Goal: Information Seeking & Learning: Compare options

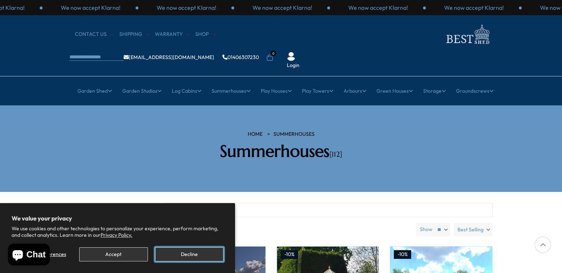
click at [179, 252] on button "Decline" at bounding box center [189, 254] width 68 height 14
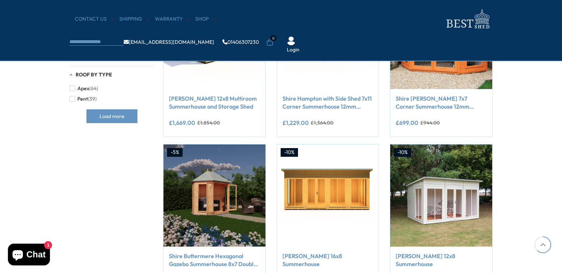
scroll to position [544, 0]
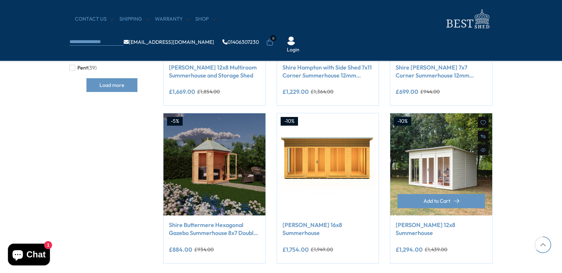
click at [468, 182] on img at bounding box center [441, 164] width 102 height 102
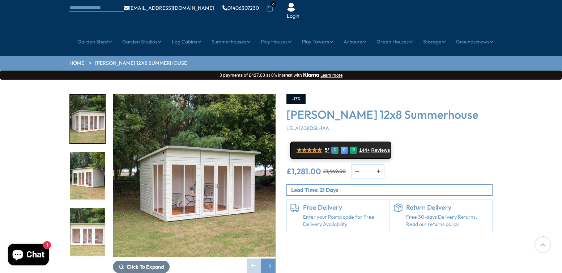
scroll to position [57, 0]
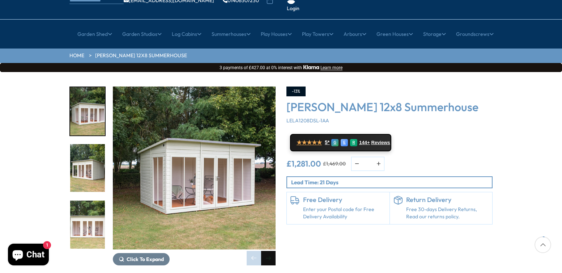
click at [273, 251] on div "Next slide" at bounding box center [268, 258] width 14 height 14
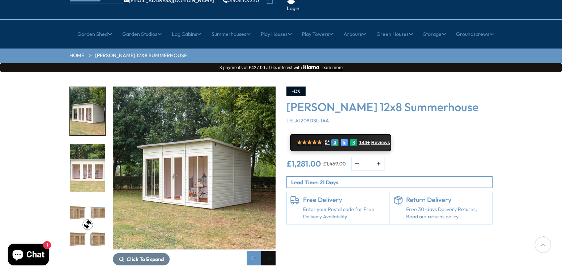
click at [273, 251] on div "Next slide" at bounding box center [268, 258] width 14 height 14
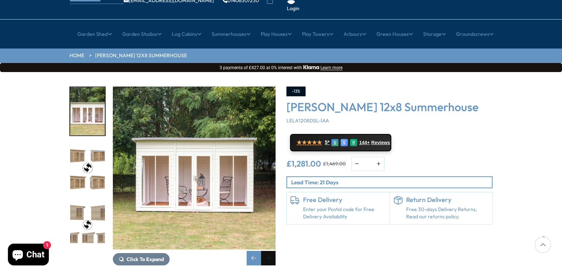
click at [270, 251] on div "Next slide" at bounding box center [268, 258] width 14 height 14
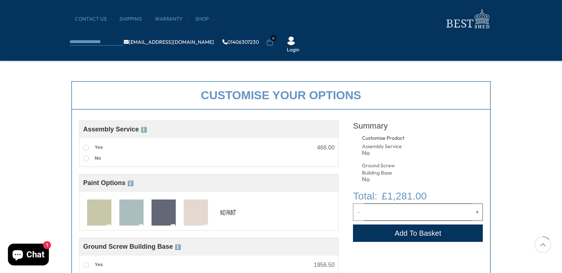
scroll to position [228, 0]
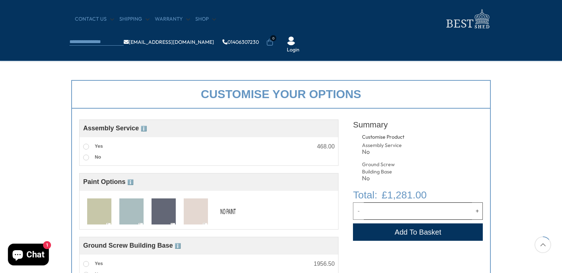
click at [131, 218] on img at bounding box center [131, 211] width 24 height 27
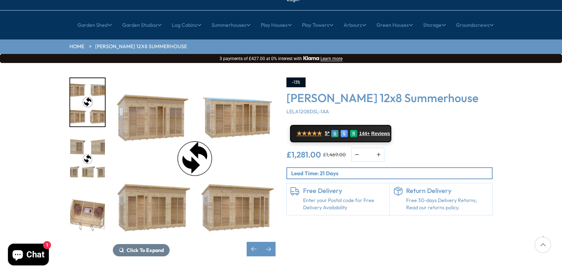
scroll to position [69, 0]
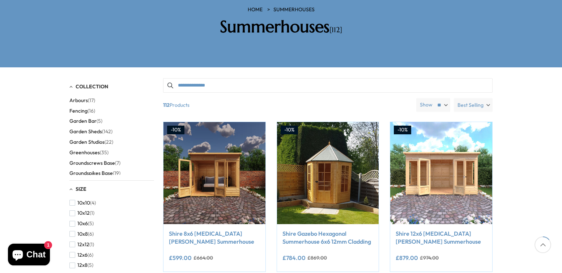
scroll to position [127, 0]
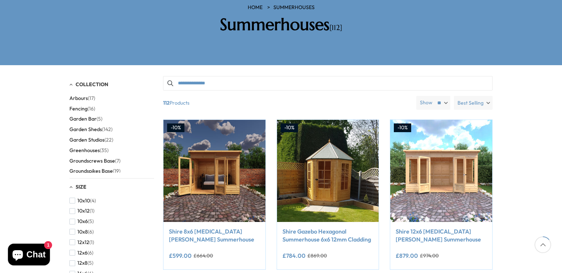
click at [476, 96] on span "Best Selling" at bounding box center [470, 103] width 26 height 14
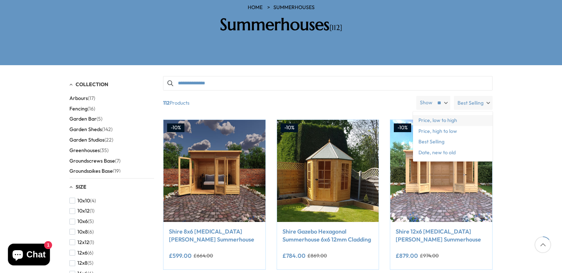
click at [458, 115] on span "Price, low to high" at bounding box center [453, 120] width 80 height 11
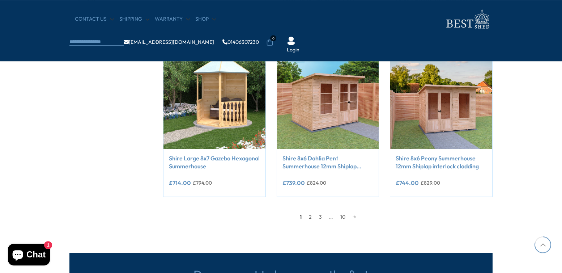
scroll to position [734, 0]
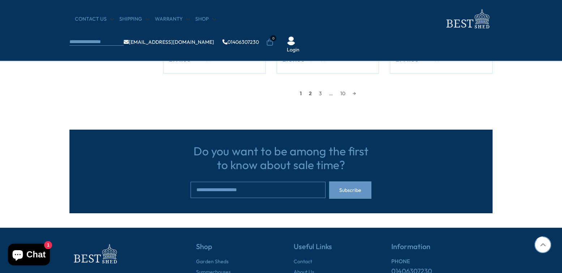
click at [309, 93] on link "2" at bounding box center [310, 93] width 10 height 11
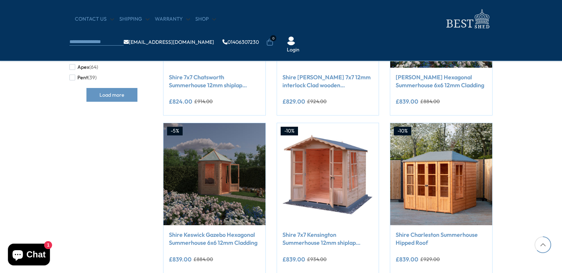
scroll to position [673, 0]
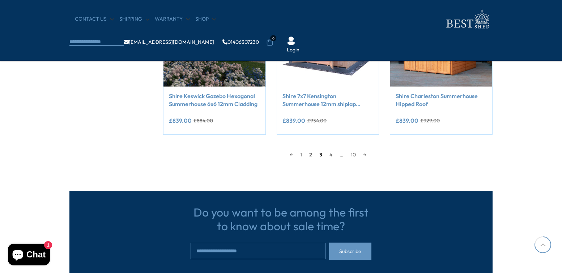
click at [321, 156] on link "3" at bounding box center [321, 154] width 10 height 11
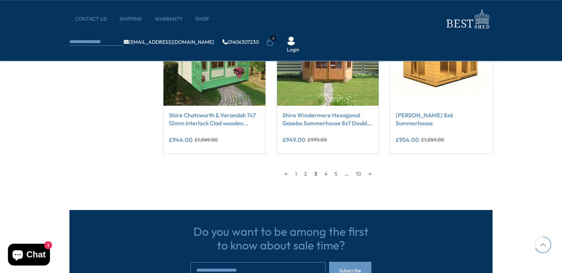
scroll to position [673, 0]
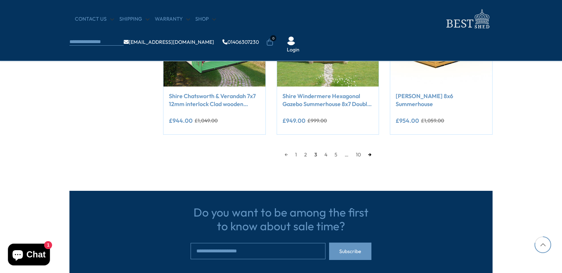
click at [371, 156] on link "→" at bounding box center [370, 154] width 10 height 11
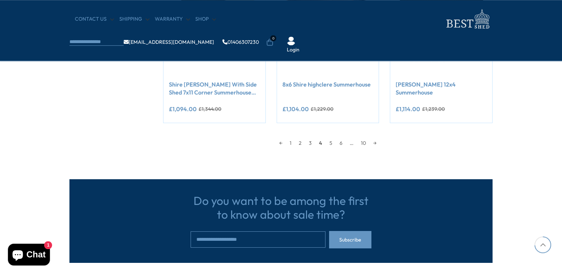
scroll to position [686, 0]
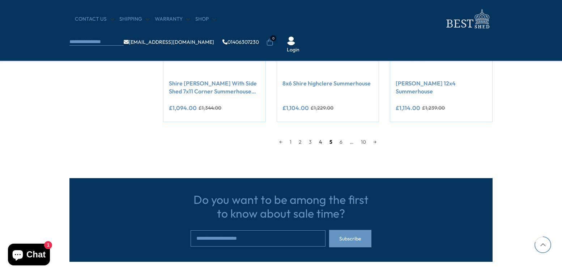
click at [331, 145] on link "5" at bounding box center [331, 141] width 10 height 11
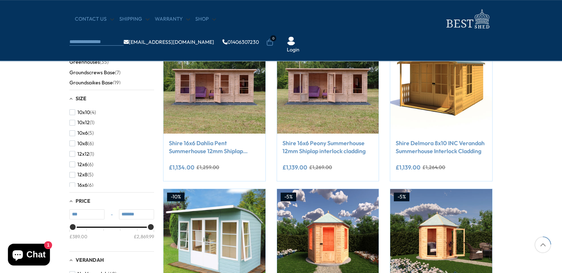
scroll to position [249, 0]
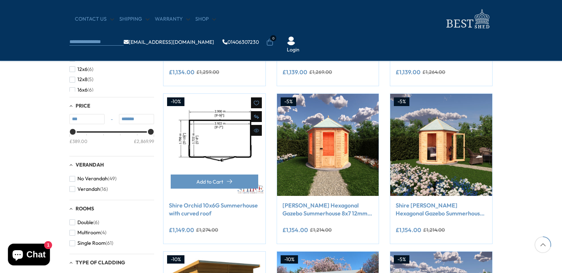
click at [231, 165] on img at bounding box center [214, 145] width 102 height 102
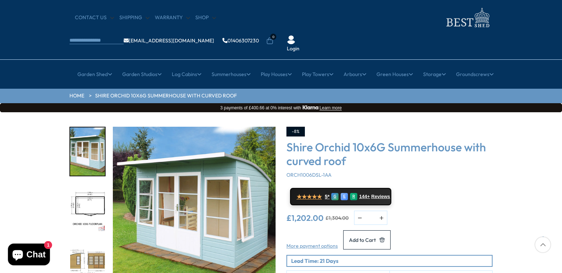
scroll to position [19, 0]
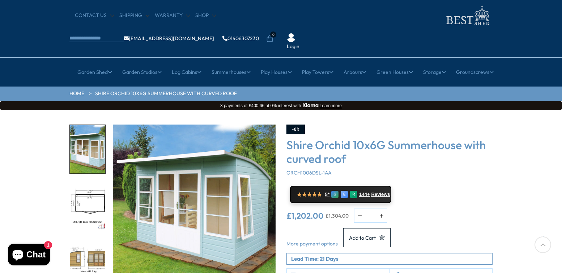
click at [218, 187] on img "1 / 12" at bounding box center [194, 205] width 163 height 163
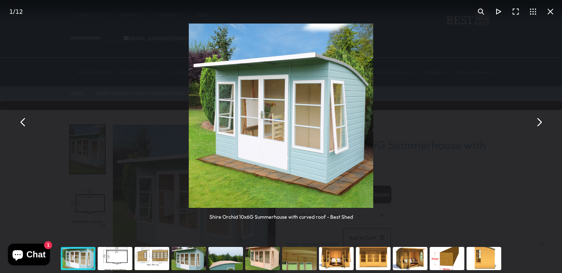
click at [538, 127] on button "You can close this modal content with the ESC key" at bounding box center [538, 121] width 17 height 17
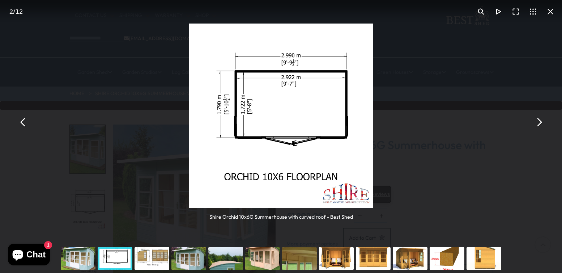
click at [538, 126] on button "You can close this modal content with the ESC key" at bounding box center [538, 121] width 17 height 17
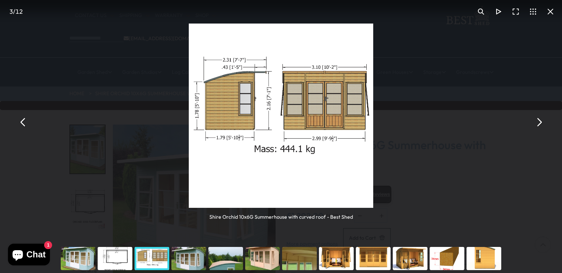
click at [538, 126] on button "You can close this modal content with the ESC key" at bounding box center [538, 121] width 17 height 17
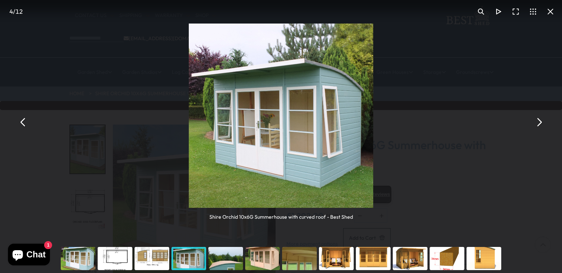
click at [537, 126] on button "You can close this modal content with the ESC key" at bounding box center [538, 121] width 17 height 17
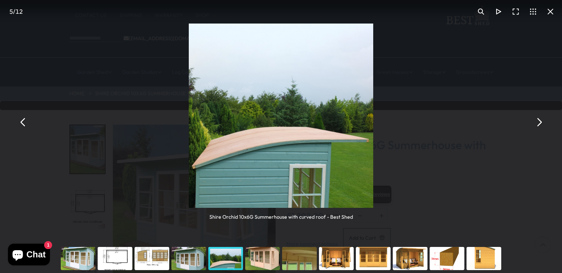
click at [549, 15] on button "You can close this modal content with the ESC key" at bounding box center [550, 11] width 17 height 17
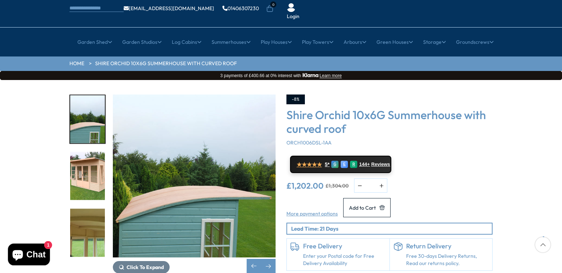
scroll to position [51, 0]
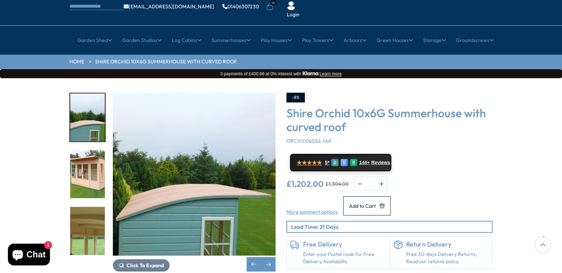
click at [172, 183] on img "5 / 12" at bounding box center [194, 174] width 163 height 163
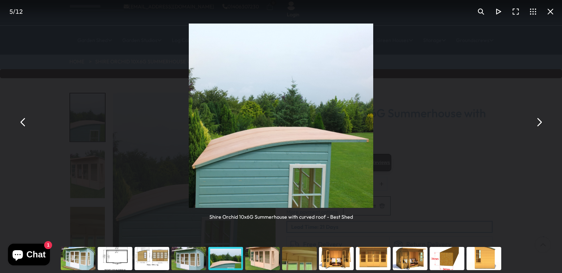
click at [535, 125] on button "You can close this modal content with the ESC key" at bounding box center [538, 121] width 17 height 17
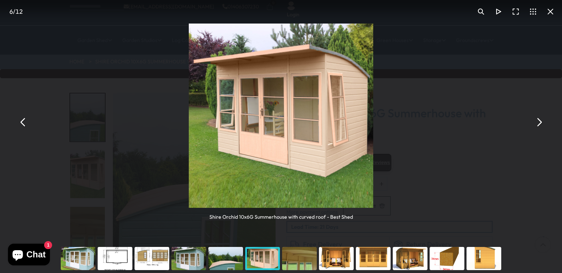
click at [535, 125] on button "You can close this modal content with the ESC key" at bounding box center [538, 121] width 17 height 17
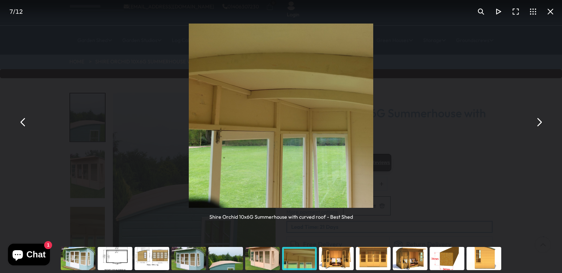
click at [535, 125] on button "You can close this modal content with the ESC key" at bounding box center [538, 121] width 17 height 17
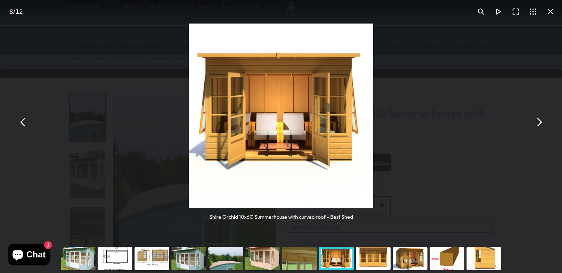
click at [535, 125] on button "You can close this modal content with the ESC key" at bounding box center [538, 121] width 17 height 17
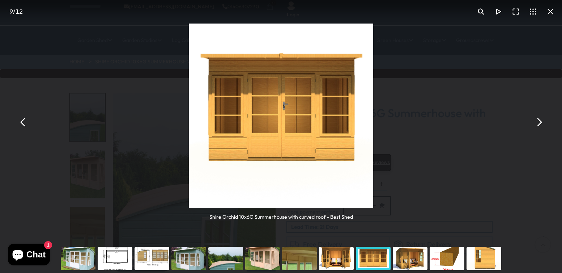
click at [535, 125] on button "You can close this modal content with the ESC key" at bounding box center [538, 121] width 17 height 17
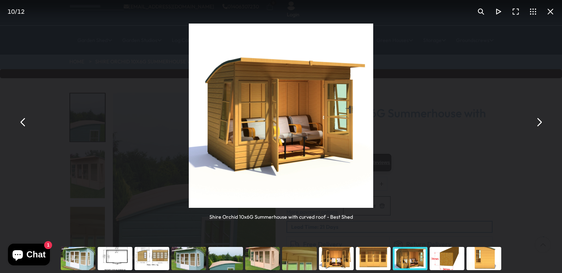
click at [536, 125] on button "You can close this modal content with the ESC key" at bounding box center [538, 121] width 17 height 17
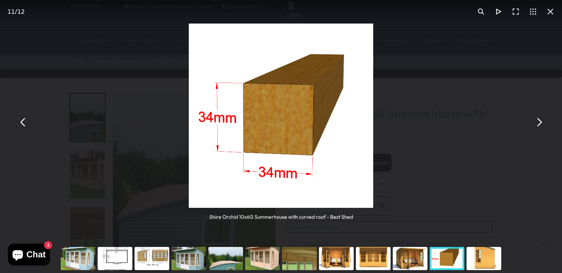
click at [536, 125] on button "You can close this modal content with the ESC key" at bounding box center [538, 121] width 17 height 17
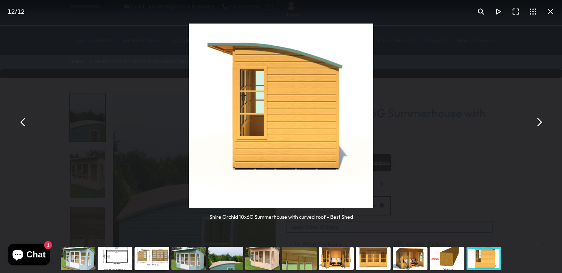
click at [536, 122] on button "You can close this modal content with the ESC key" at bounding box center [538, 121] width 17 height 17
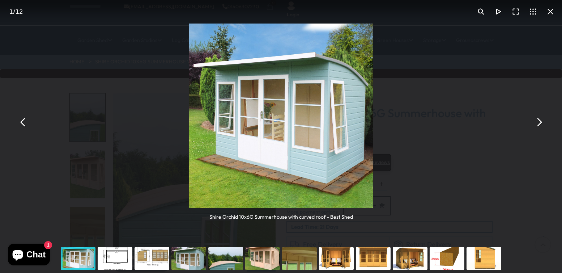
click at [552, 14] on button "You can close this modal content with the ESC key" at bounding box center [550, 11] width 17 height 17
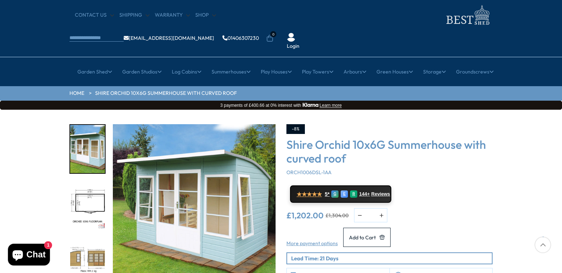
scroll to position [19, 0]
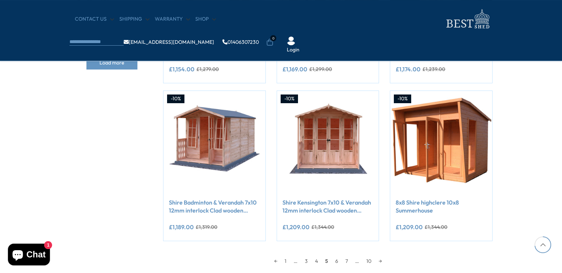
scroll to position [679, 0]
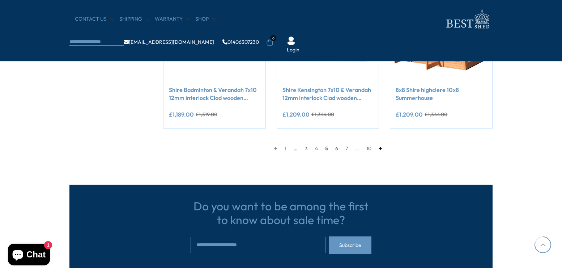
click at [381, 150] on link "→" at bounding box center [380, 148] width 10 height 11
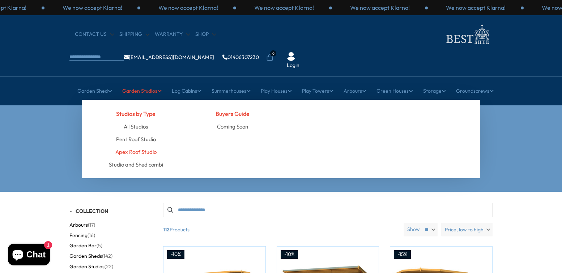
click at [144, 145] on link "Apex Roof Studio" at bounding box center [135, 151] width 41 height 13
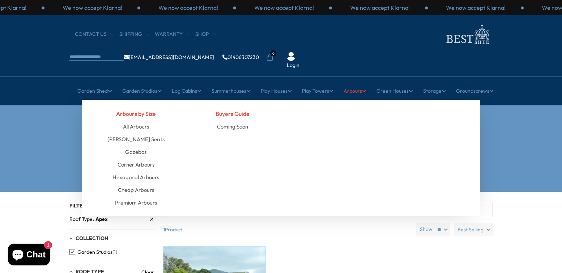
click at [365, 88] on icon at bounding box center [364, 90] width 4 height 5
click at [351, 82] on link "Arbours" at bounding box center [355, 91] width 23 height 18
click at [133, 196] on link "Premium Arbours" at bounding box center [136, 202] width 42 height 13
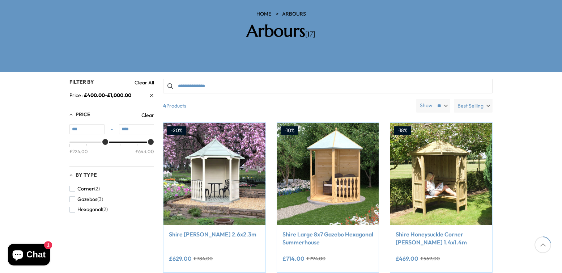
scroll to position [114, 0]
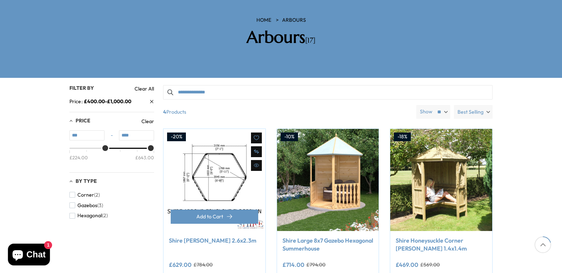
click at [231, 182] on img at bounding box center [214, 180] width 102 height 102
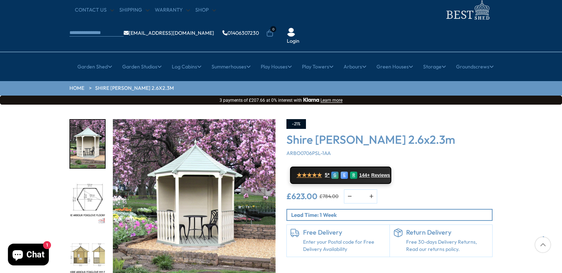
scroll to position [25, 0]
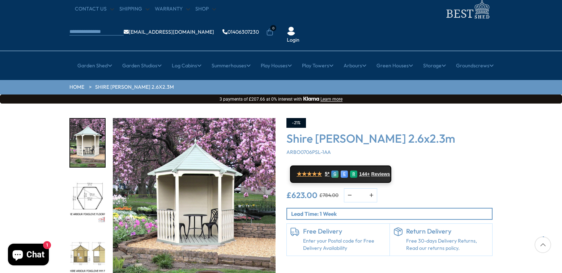
click at [95, 235] on img "3 / 8" at bounding box center [87, 256] width 35 height 48
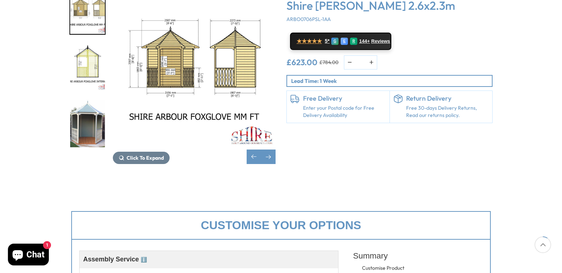
scroll to position [0, 0]
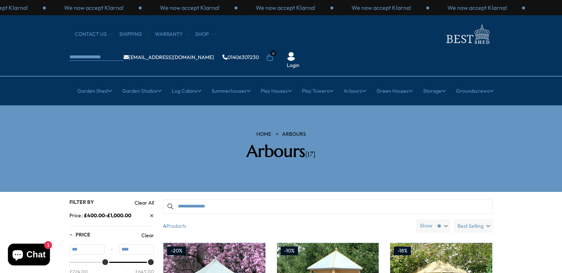
click at [442, 40] on img at bounding box center [467, 34] width 51 height 24
